Goal: Navigation & Orientation: Find specific page/section

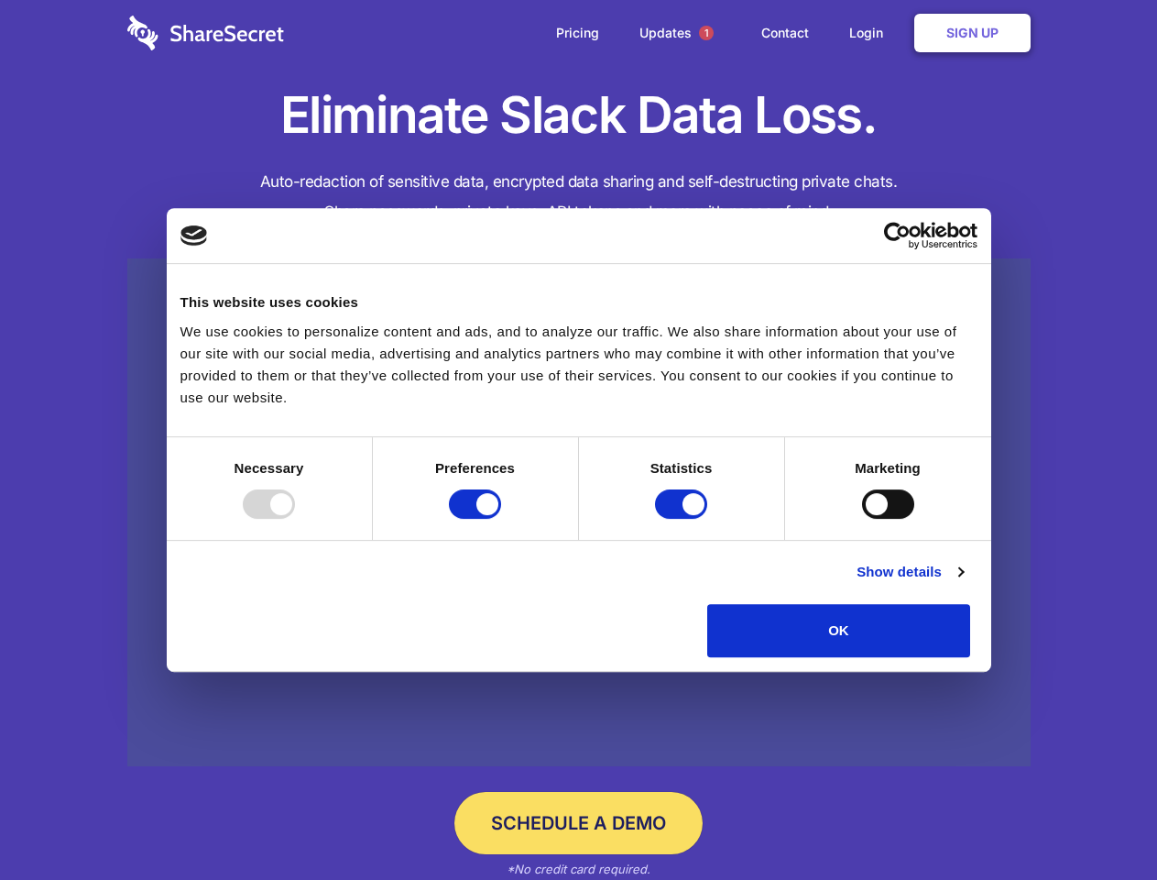
click at [295, 519] on div at bounding box center [269, 503] width 52 height 29
click at [501, 519] on input "Preferences" at bounding box center [475, 503] width 52 height 29
checkbox input "false"
click at [684, 519] on input "Statistics" at bounding box center [681, 503] width 52 height 29
checkbox input "false"
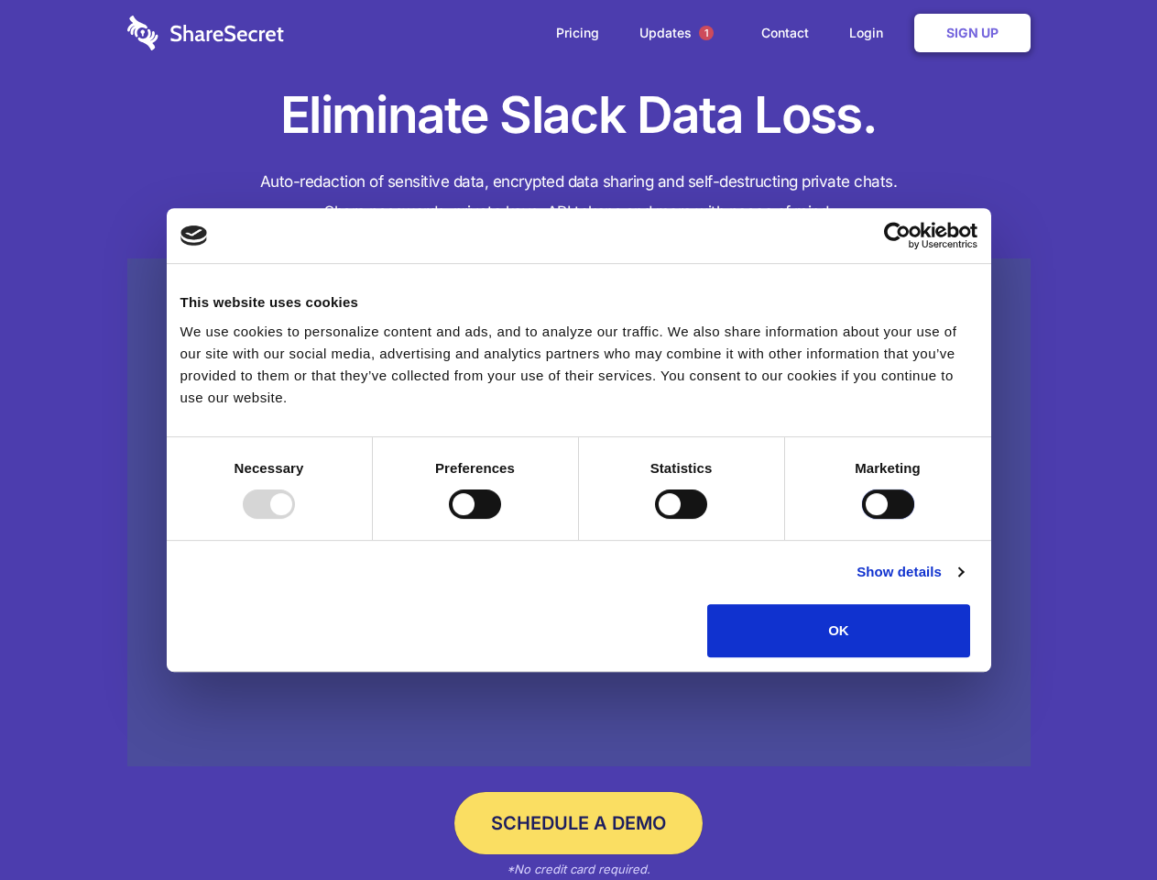
click at [862, 519] on input "Marketing" at bounding box center [888, 503] width 52 height 29
checkbox input "true"
click at [963, 583] on link "Show details" at bounding box center [910, 572] width 106 height 22
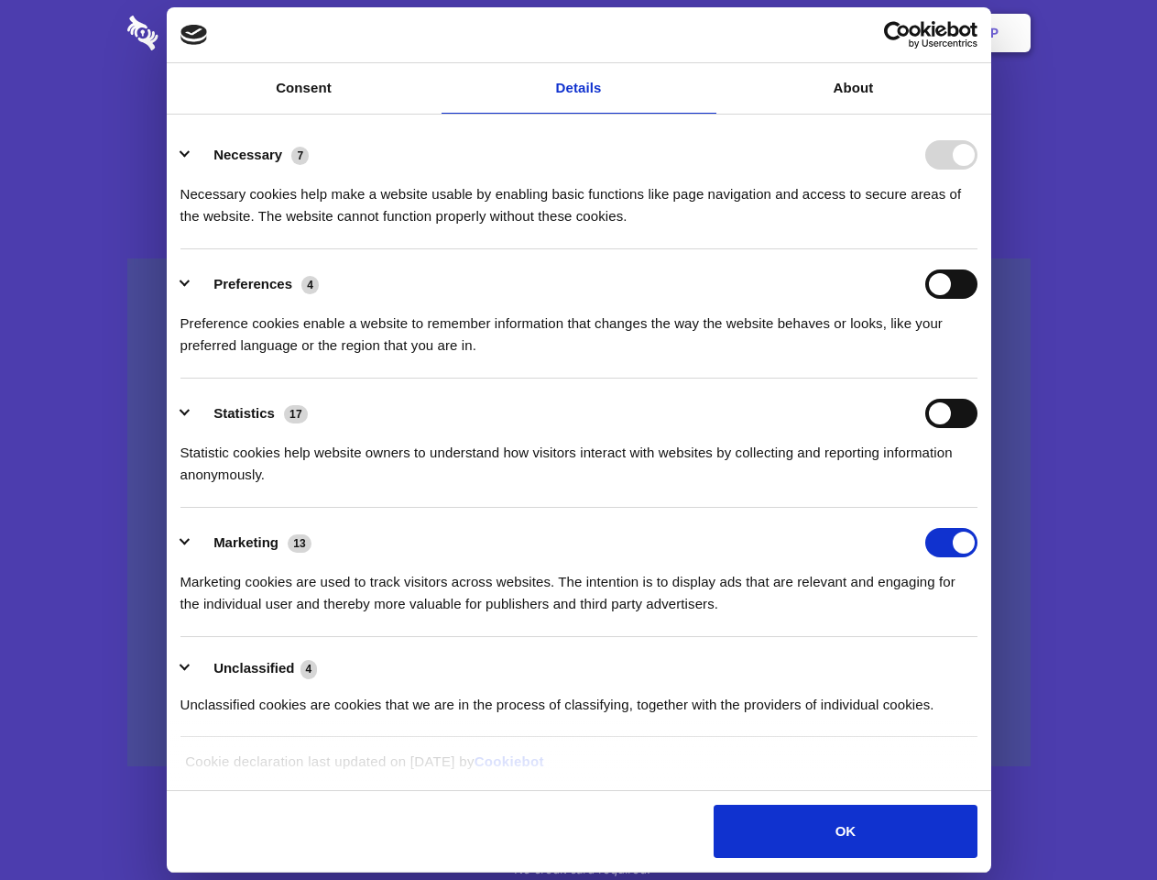
click at [978, 249] on li "Necessary 7 Necessary cookies help make a website usable by enabling basic func…" at bounding box center [578, 184] width 797 height 129
click at [706, 33] on span "1" at bounding box center [706, 33] width 15 height 15
